Goal: Task Accomplishment & Management: Manage account settings

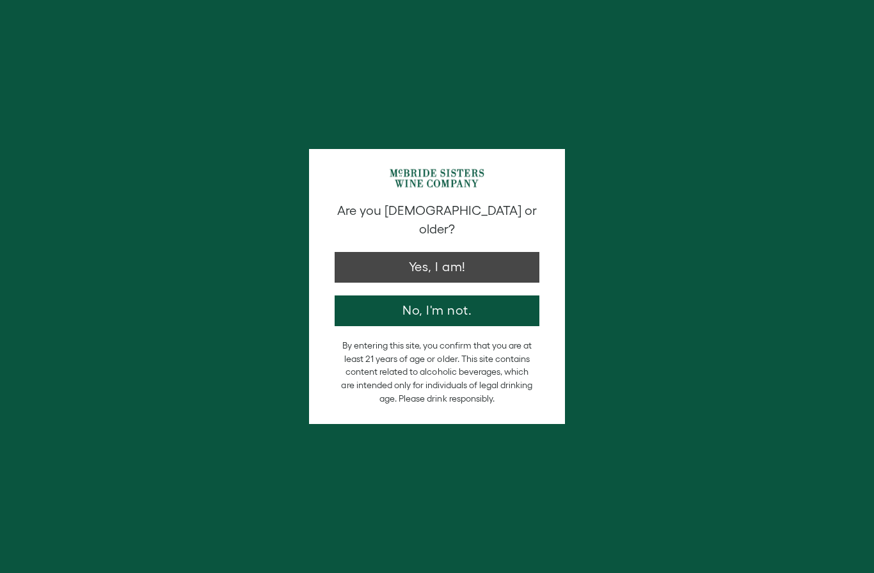
click at [458, 256] on button "Yes, I am!" at bounding box center [437, 267] width 205 height 31
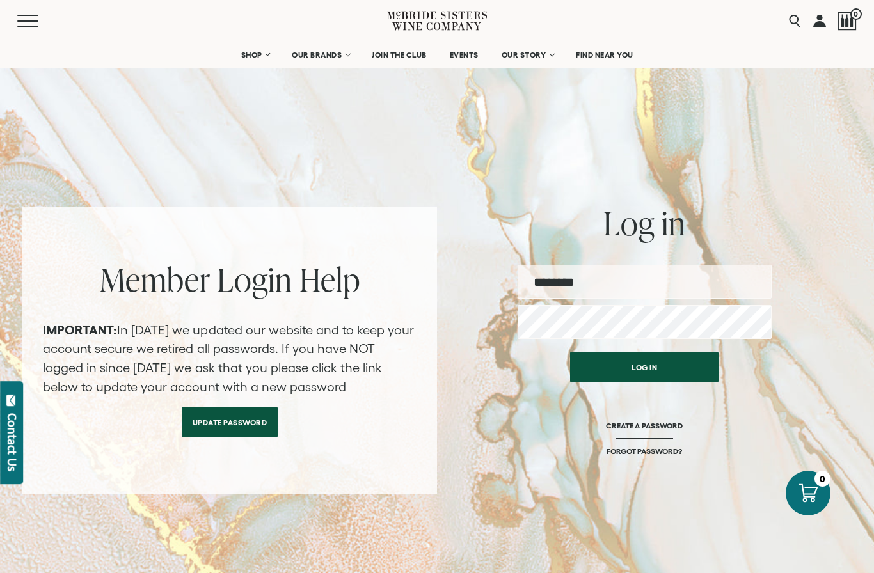
click at [648, 285] on input "email" at bounding box center [645, 282] width 254 height 34
type input "**********"
click at [651, 382] on button "Log in" at bounding box center [644, 367] width 148 height 31
click at [653, 369] on button "Log in" at bounding box center [644, 367] width 148 height 31
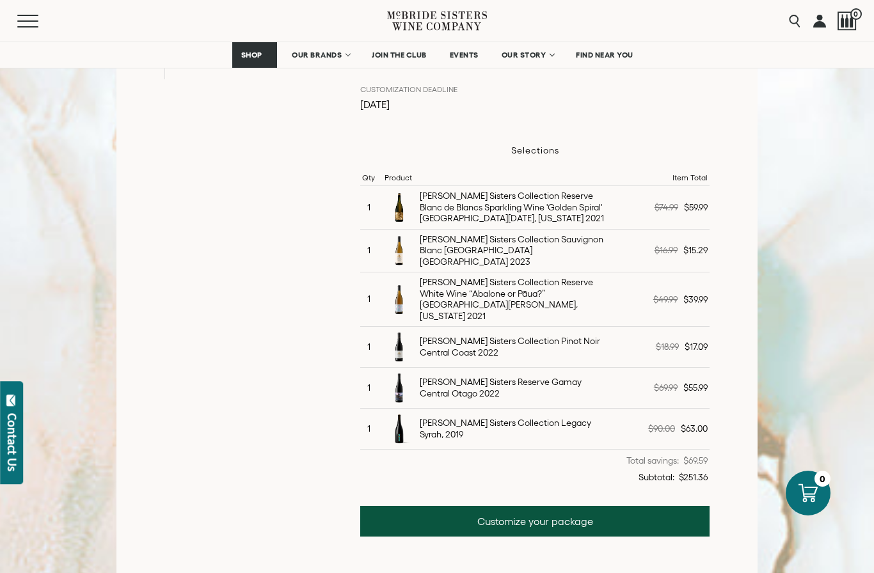
scroll to position [337, 0]
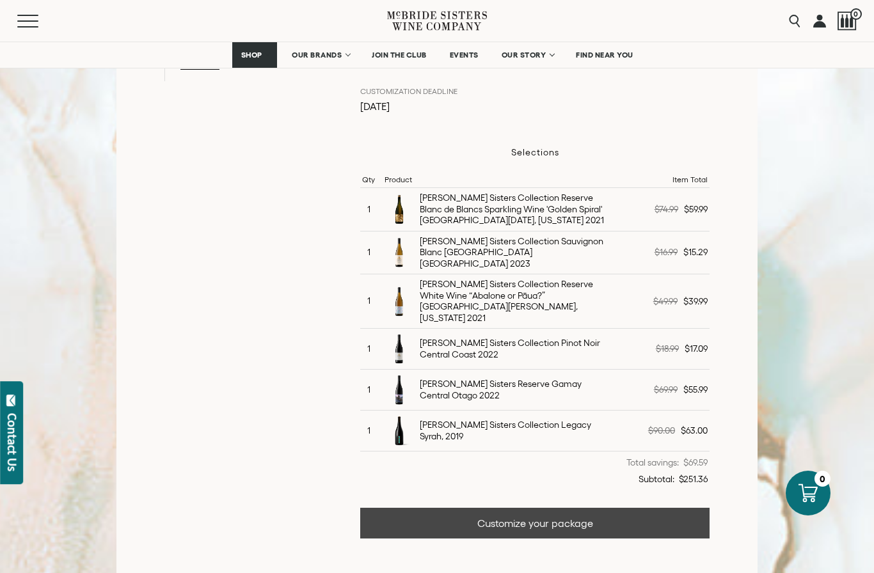
click at [520, 508] on link "Customize your package" at bounding box center [534, 523] width 349 height 31
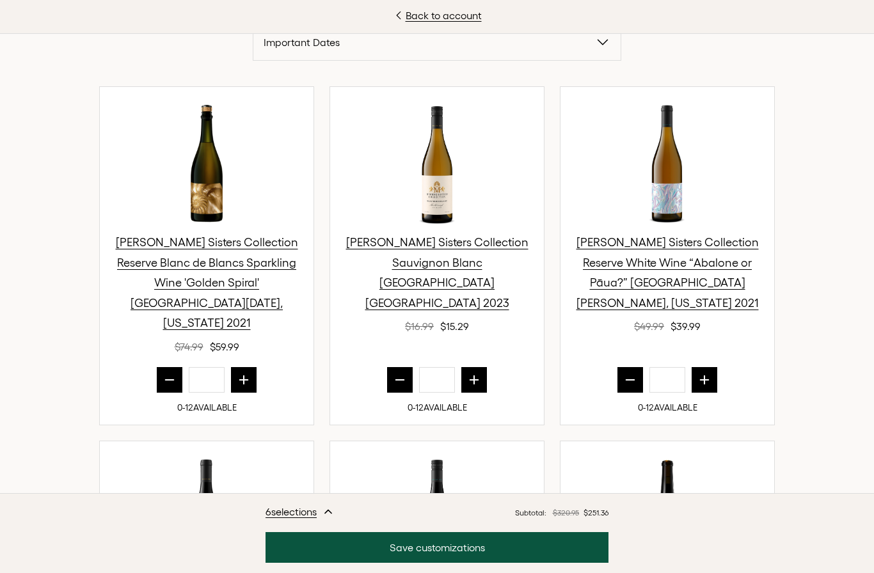
scroll to position [424, 0]
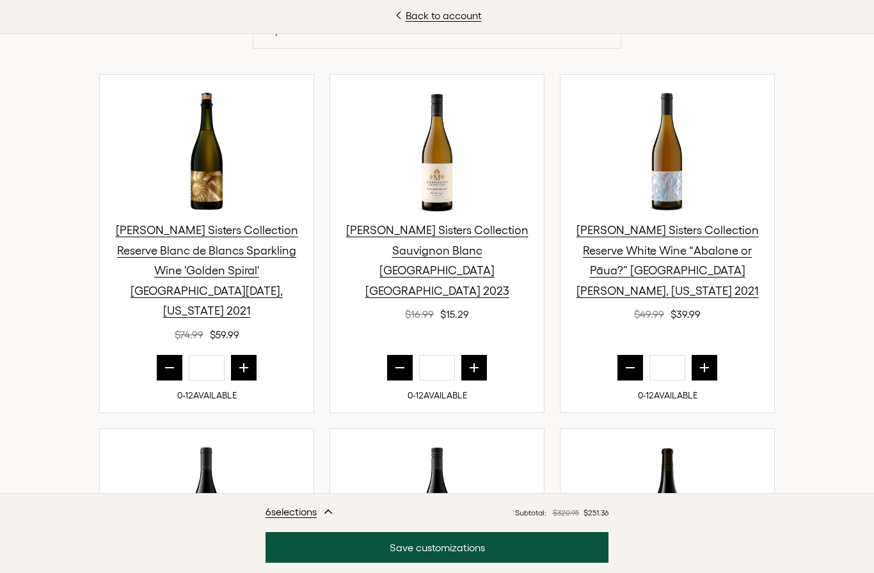
click at [158, 355] on button "prior quantity" at bounding box center [170, 368] width 26 height 26
type input "*"
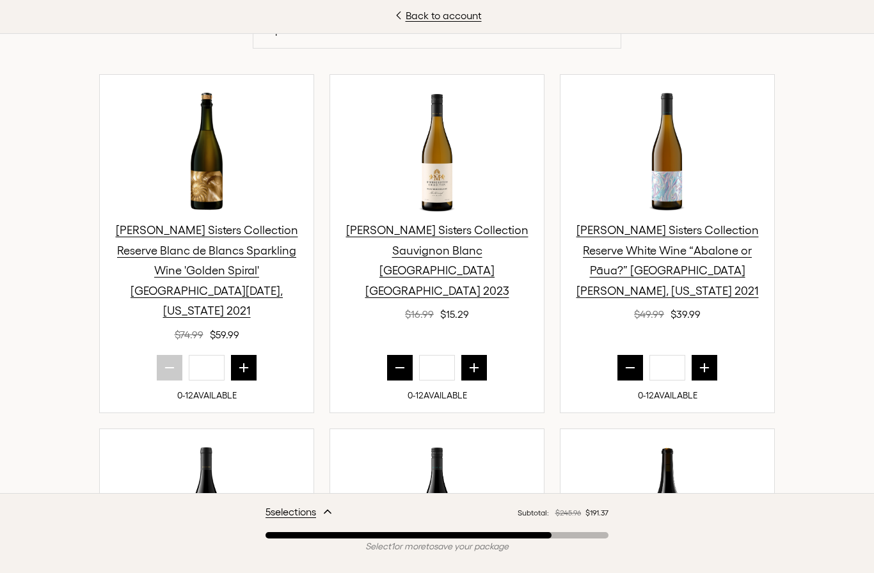
click at [399, 362] on icon "prior quantity" at bounding box center [400, 368] width 13 height 13
type input "*"
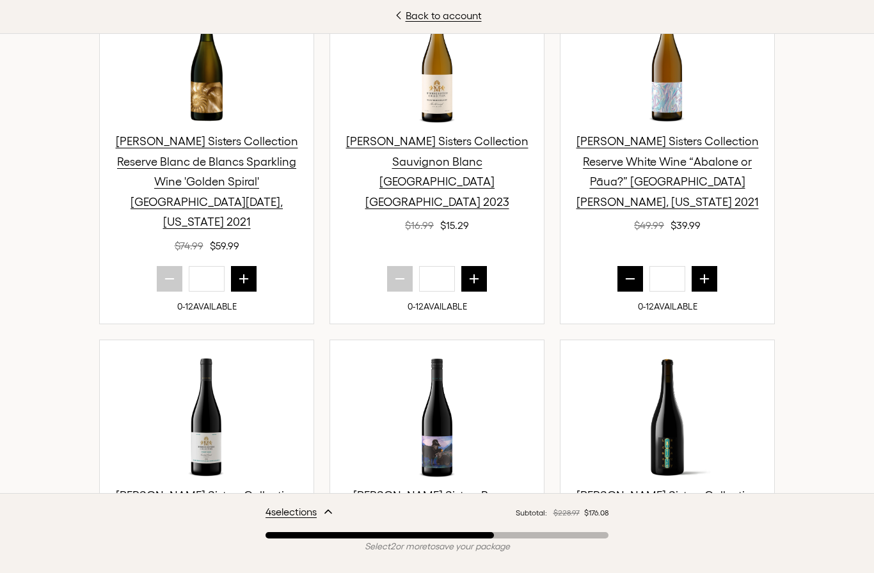
scroll to position [512, 0]
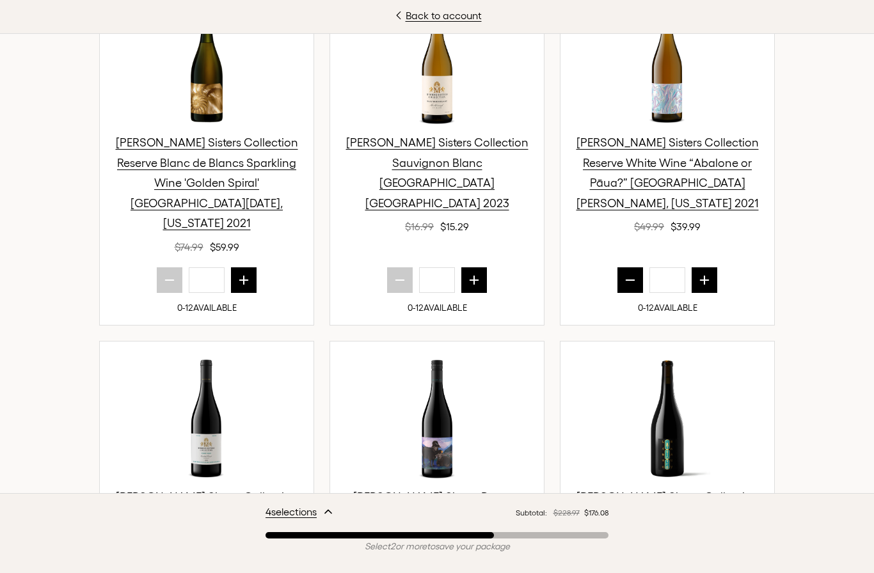
click at [625, 274] on icon "prior quantity" at bounding box center [630, 280] width 13 height 13
type input "*"
click at [484, 267] on button "next quantity" at bounding box center [474, 280] width 26 height 26
click at [485, 267] on button "next quantity" at bounding box center [474, 280] width 26 height 26
type input "*"
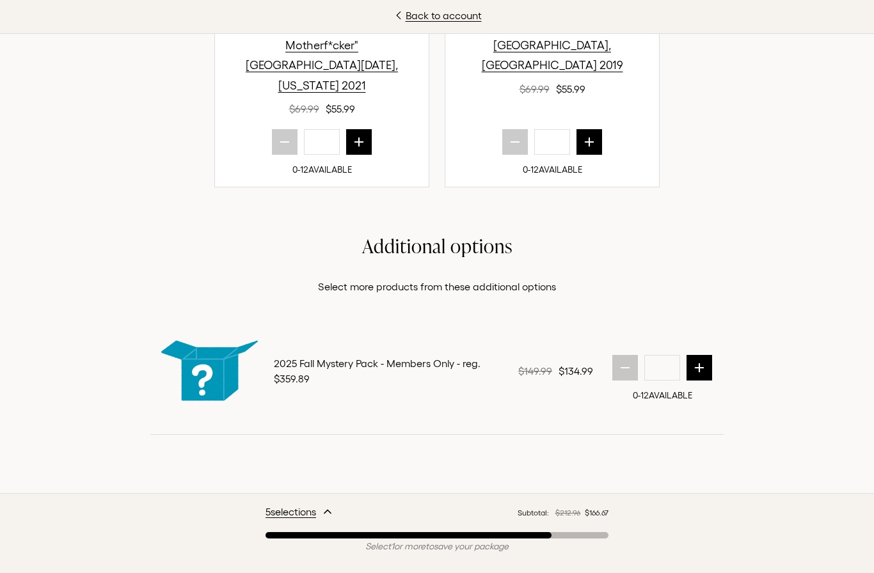
scroll to position [1542, 0]
click at [437, 19] on link "Back to account" at bounding box center [437, 15] width 874 height 15
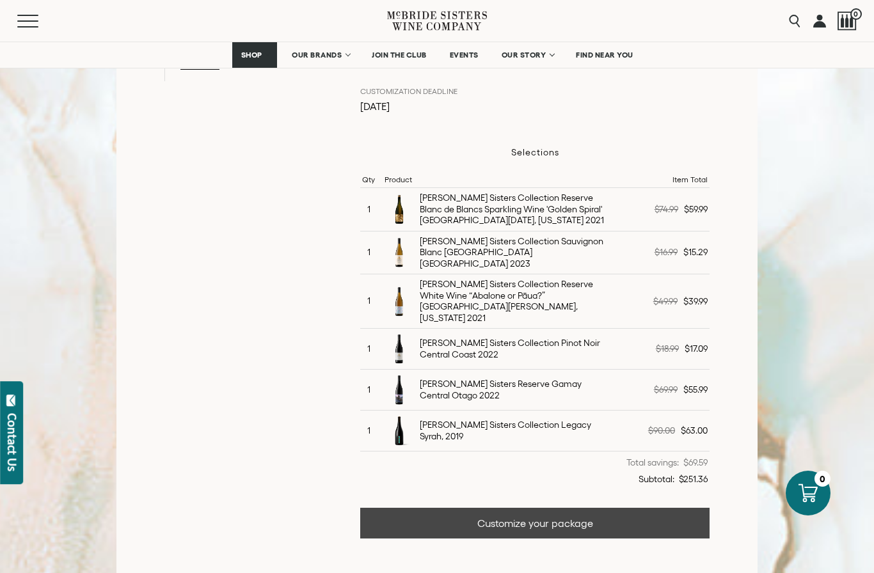
click at [508, 511] on link "Customize your package" at bounding box center [534, 523] width 349 height 31
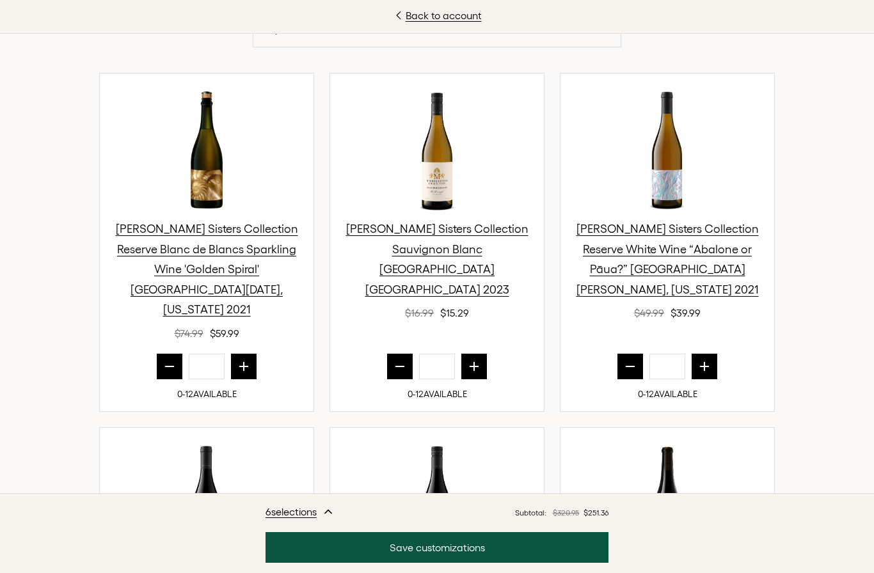
scroll to position [424, 0]
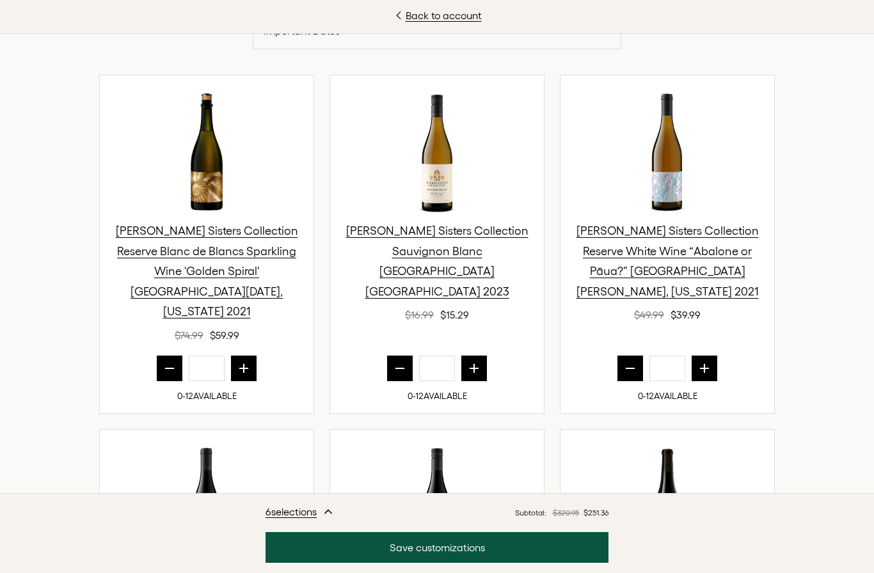
click at [476, 362] on icon "next quantity" at bounding box center [474, 368] width 13 height 13
type input "*"
click at [165, 362] on icon "prior quantity" at bounding box center [169, 368] width 13 height 13
type input "*"
click at [630, 362] on icon "prior quantity" at bounding box center [630, 368] width 13 height 13
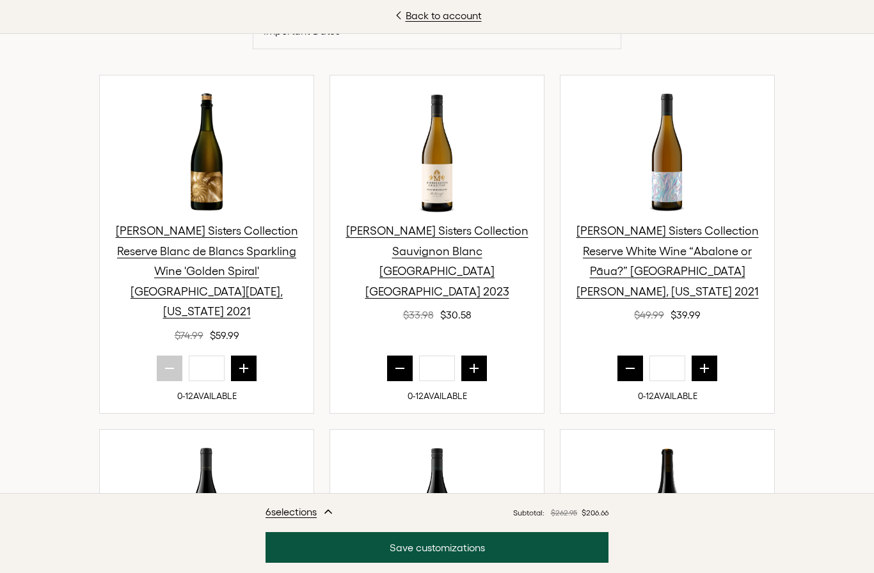
type input "*"
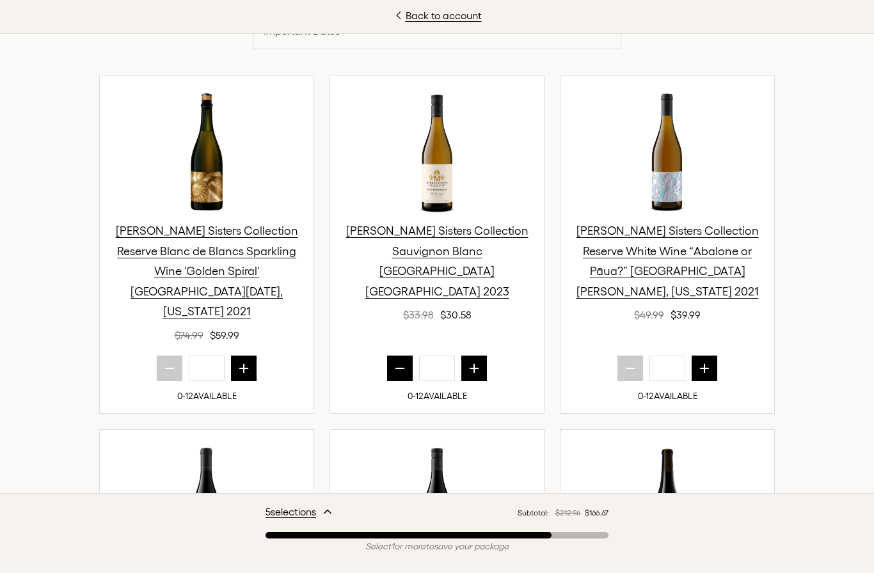
click at [474, 364] on icon "next quantity" at bounding box center [474, 368] width 8 height 8
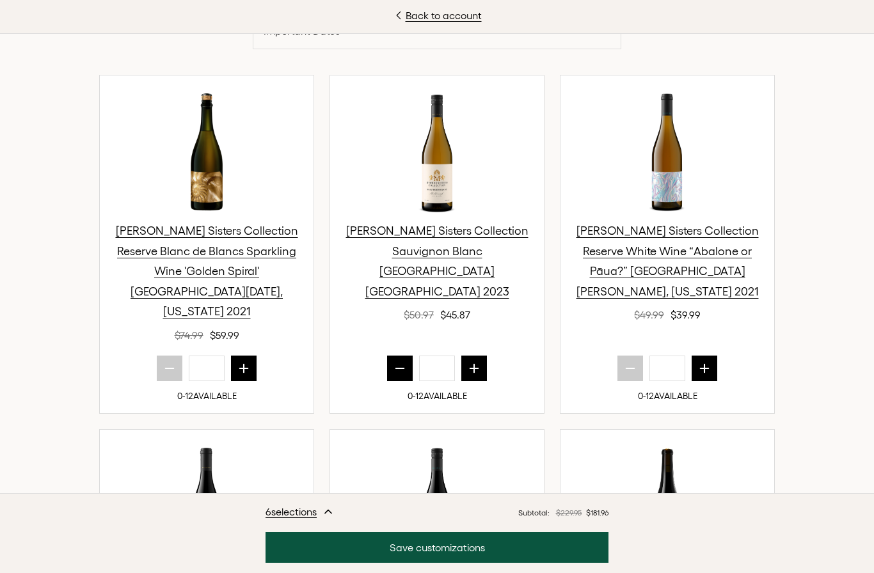
type input "*"
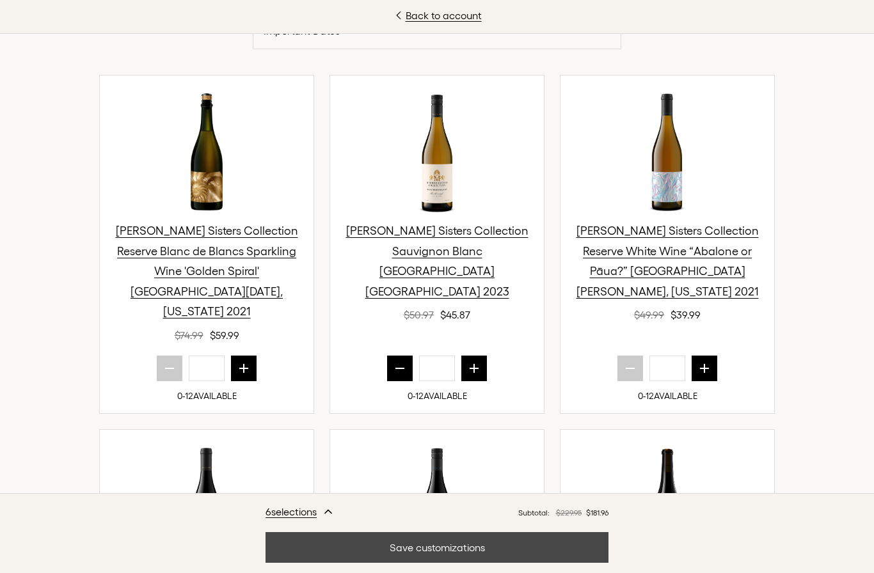
click at [330, 563] on button "Save customizations" at bounding box center [437, 547] width 343 height 31
